Goal: Entertainment & Leisure: Consume media (video, audio)

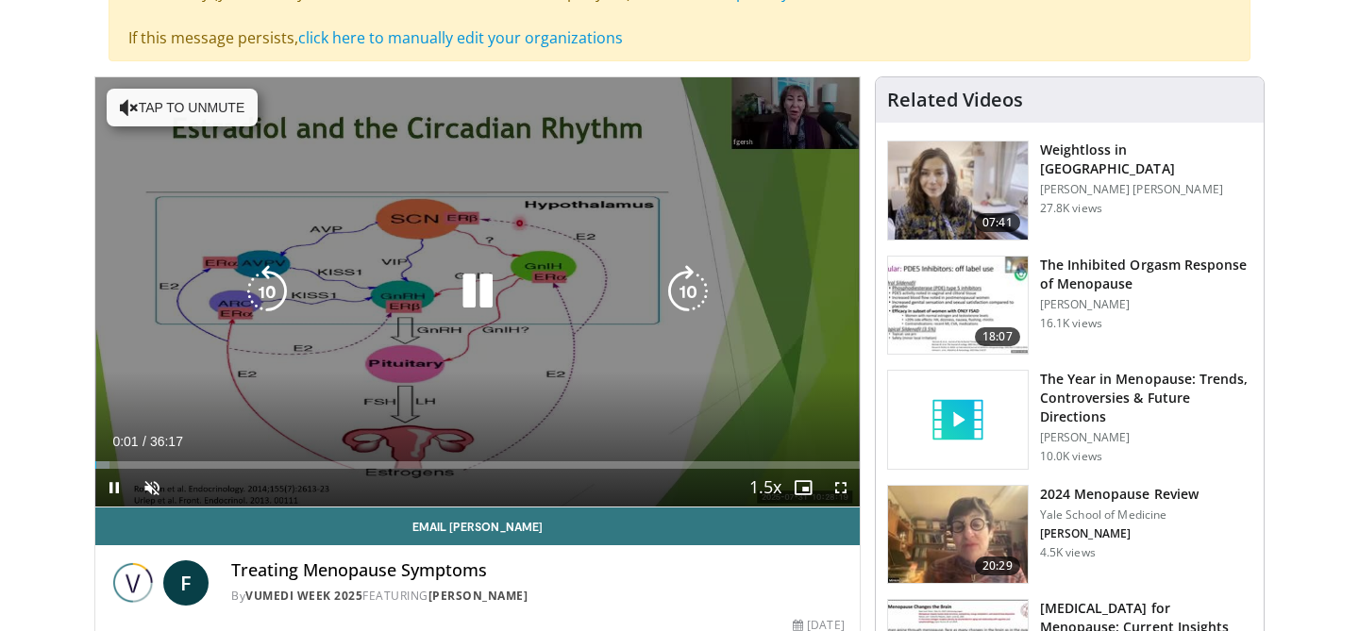
scroll to position [257, 0]
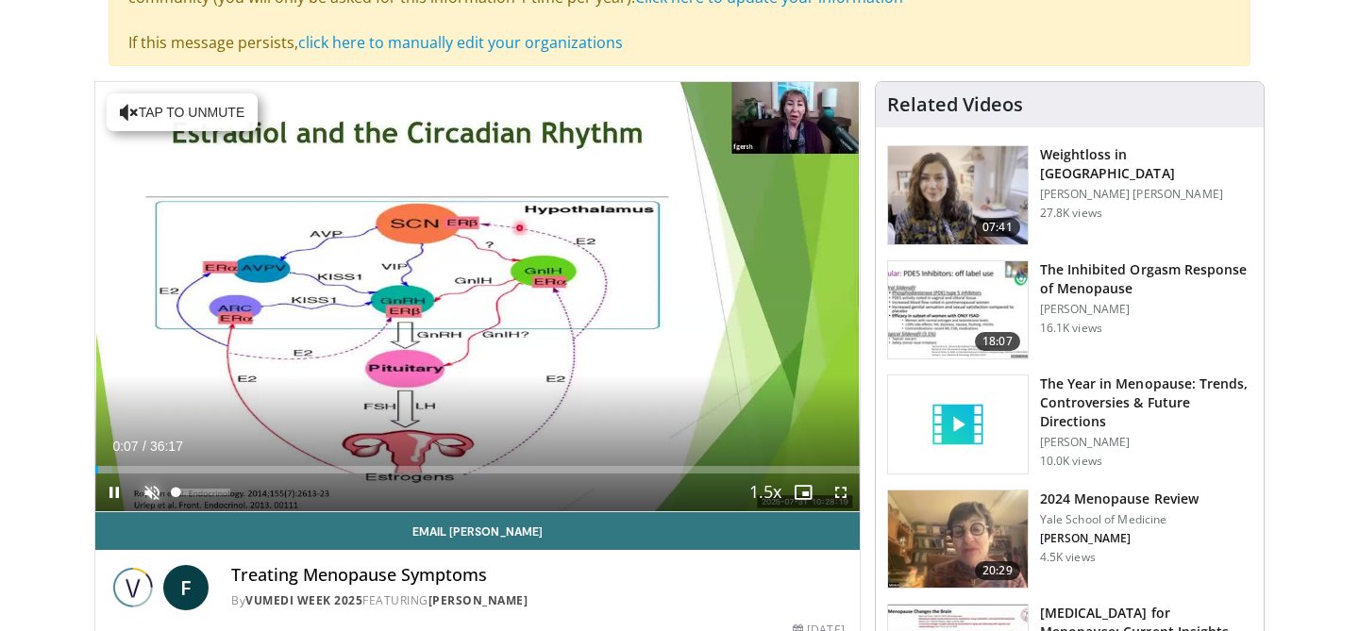
click at [163, 497] on span "Video Player" at bounding box center [152, 493] width 38 height 38
click at [207, 495] on div "60%" at bounding box center [203, 493] width 66 height 38
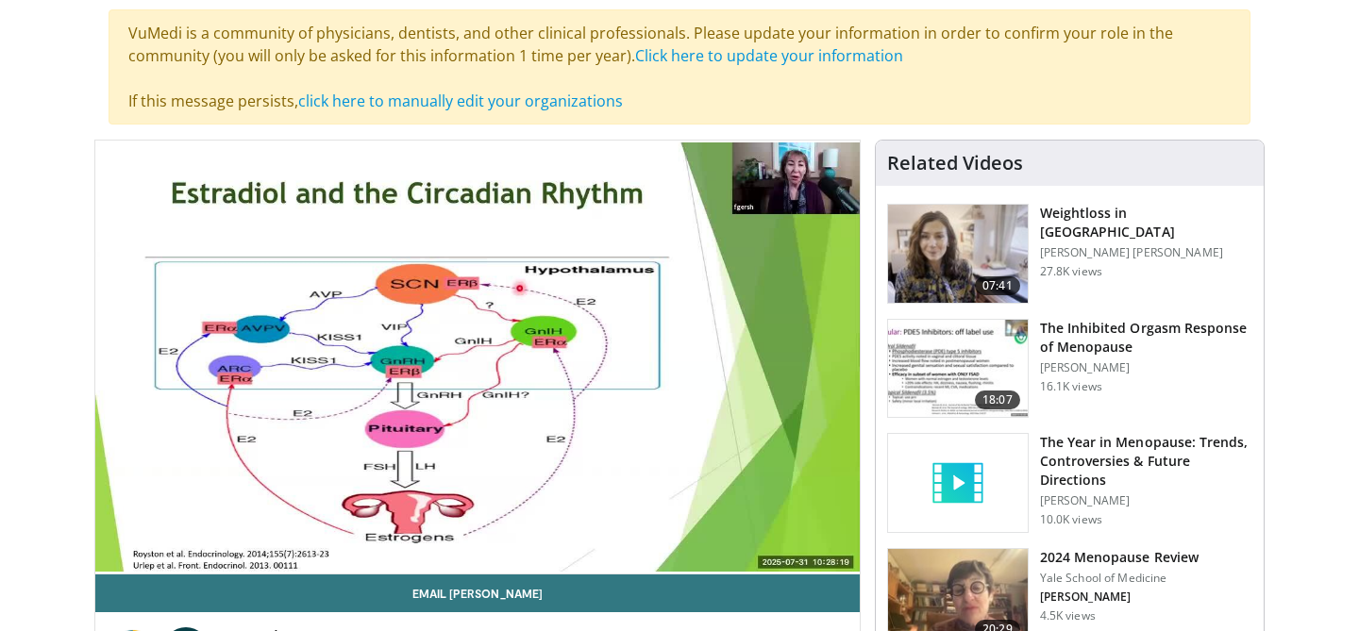
scroll to position [204, 0]
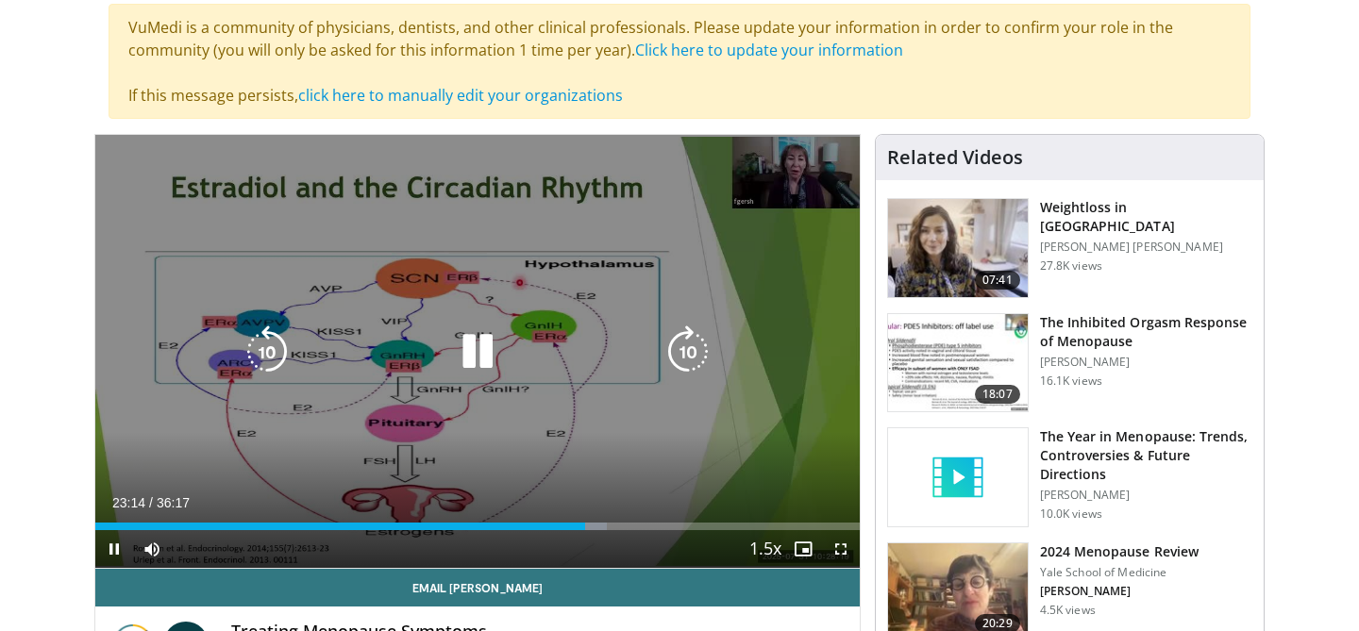
click at [481, 351] on icon "Video Player" at bounding box center [477, 351] width 53 height 53
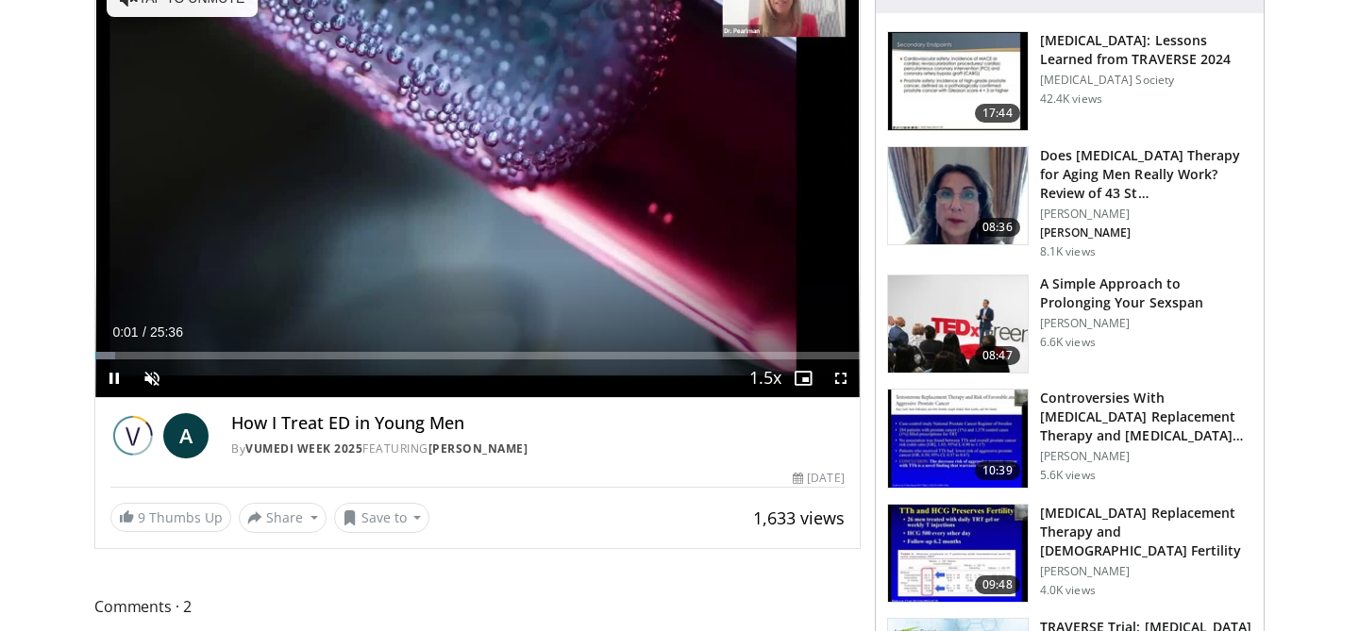
scroll to position [242, 0]
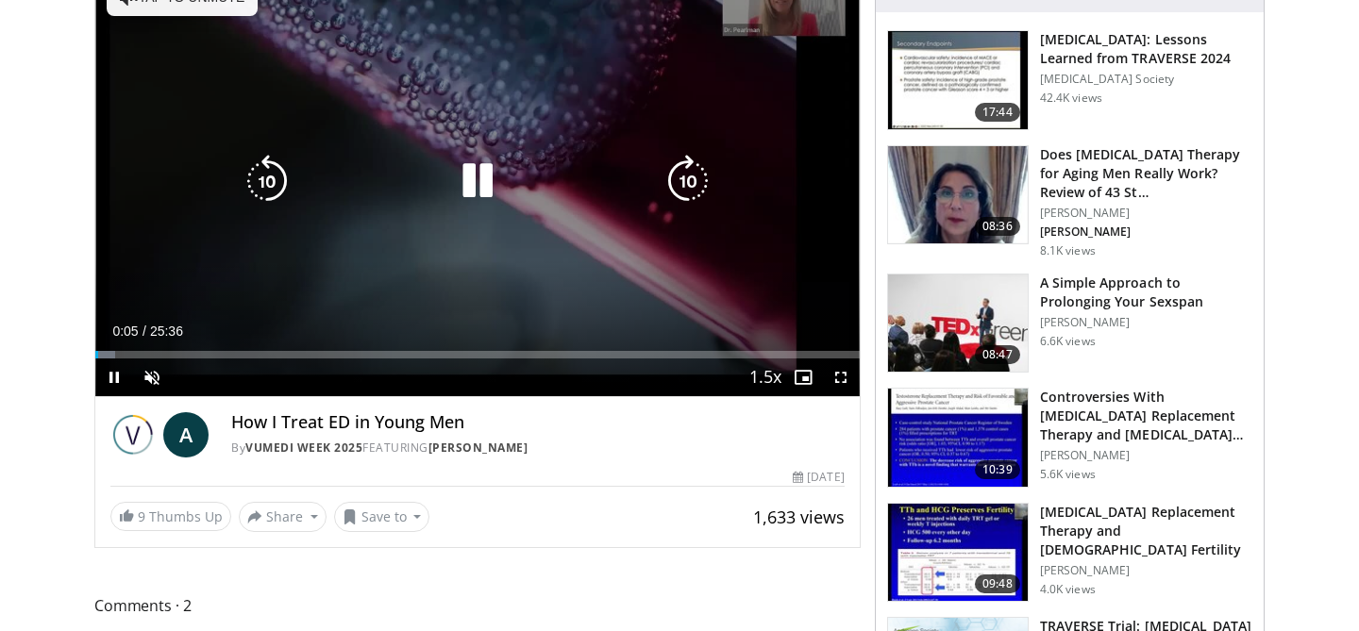
click at [481, 174] on icon "Video Player" at bounding box center [477, 181] width 53 height 53
